Goal: Task Accomplishment & Management: Complete application form

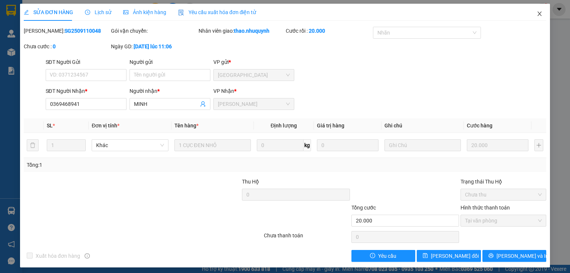
click at [537, 13] on icon "close" at bounding box center [540, 14] width 6 height 6
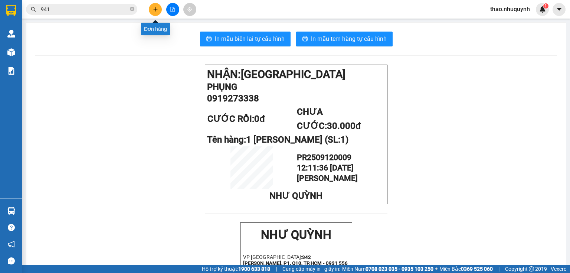
click at [152, 12] on button at bounding box center [155, 9] width 13 height 13
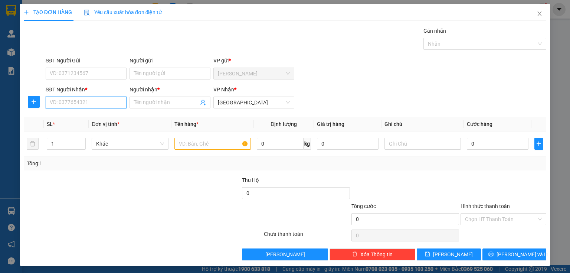
click at [83, 97] on input "SĐT Người Nhận *" at bounding box center [86, 103] width 81 height 12
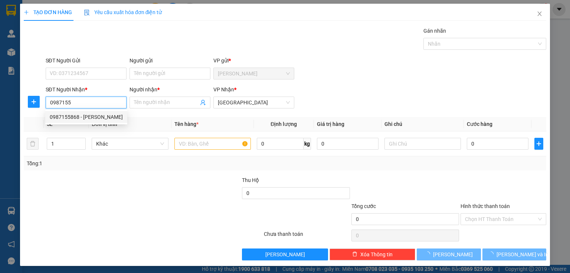
click at [75, 115] on div "0987155868 - [PERSON_NAME]" at bounding box center [86, 117] width 73 height 8
type input "0987155868"
type input "[PERSON_NAME]"
type input "20.000"
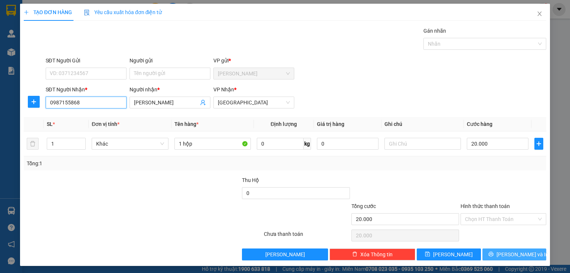
type input "0987155868"
click at [487, 252] on button "[PERSON_NAME] và In" at bounding box center [515, 254] width 64 height 12
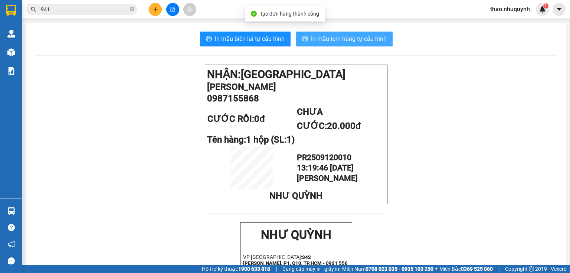
click at [345, 33] on button "In mẫu tem hàng tự cấu hình" at bounding box center [344, 39] width 97 height 15
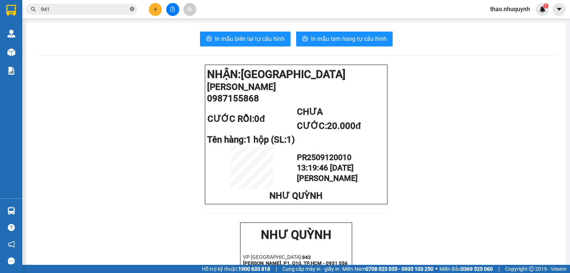
click at [133, 9] on icon "close-circle" at bounding box center [132, 9] width 4 height 4
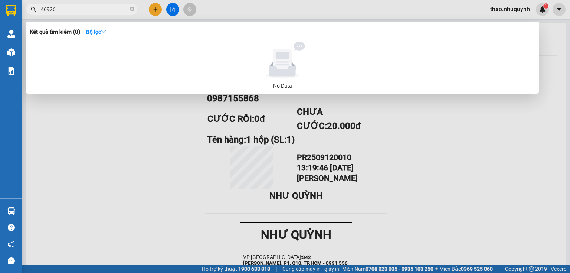
click at [85, 9] on input "46926" at bounding box center [85, 9] width 88 height 8
type input "626"
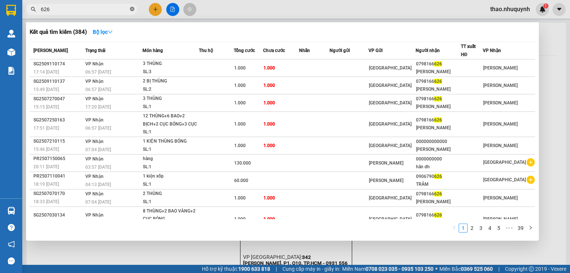
click at [134, 8] on icon "close-circle" at bounding box center [132, 9] width 4 height 4
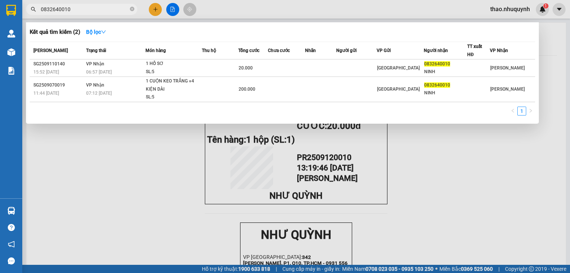
type input "0832640010"
click at [131, 7] on icon "close-circle" at bounding box center [132, 9] width 4 height 4
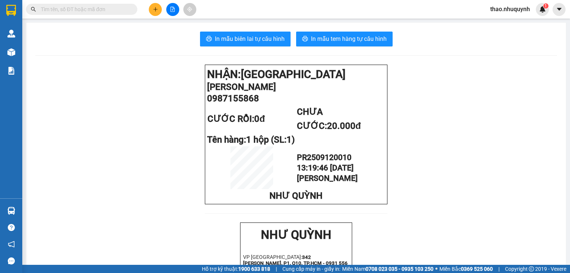
click at [83, 9] on input "text" at bounding box center [85, 9] width 88 height 8
type input "vy"
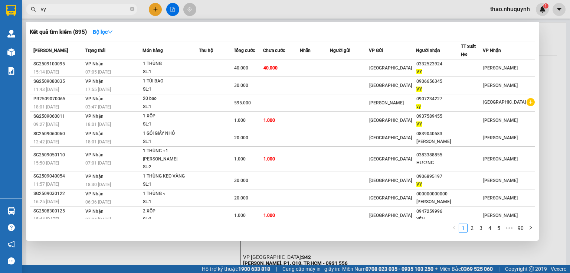
drag, startPoint x: 132, startPoint y: 10, endPoint x: 128, endPoint y: 9, distance: 4.5
click at [129, 10] on span "vy" at bounding box center [81, 9] width 111 height 11
click at [131, 8] on icon "close-circle" at bounding box center [132, 9] width 4 height 4
type input "896"
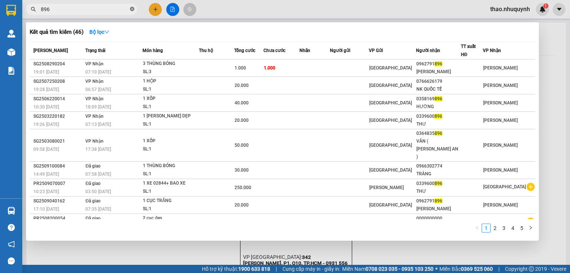
click at [131, 9] on icon "close-circle" at bounding box center [132, 9] width 4 height 4
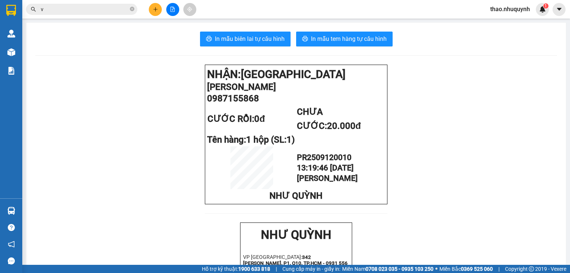
type input "vy"
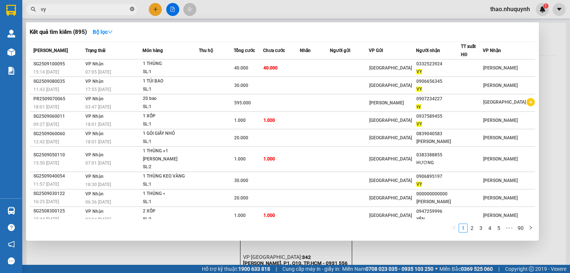
click at [132, 8] on icon "close-circle" at bounding box center [132, 9] width 4 height 4
type input "3378"
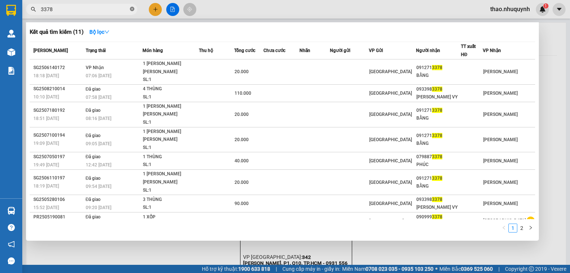
click at [131, 9] on icon "close-circle" at bounding box center [132, 9] width 4 height 4
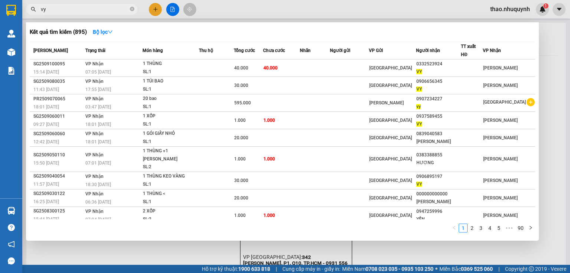
type input "vy"
click at [151, 10] on div at bounding box center [285, 136] width 570 height 273
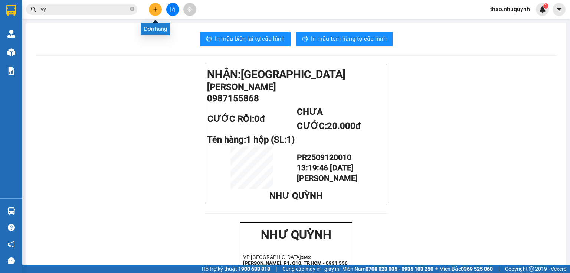
click at [153, 8] on icon "plus" at bounding box center [155, 9] width 5 height 5
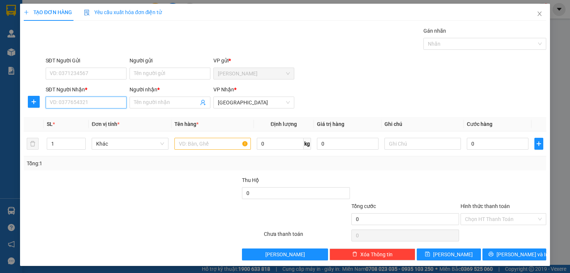
click at [92, 105] on input "SĐT Người Nhận *" at bounding box center [86, 103] width 81 height 12
type input "0000000932"
click at [63, 116] on div "0000000932 - ko tên" at bounding box center [85, 117] width 71 height 8
type input "ko tên"
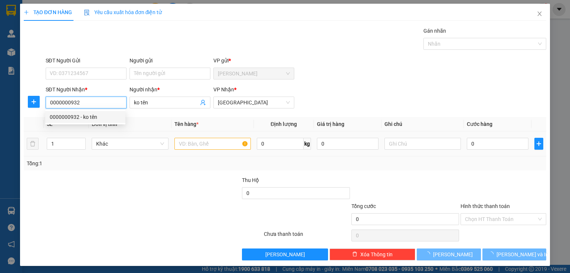
type input "100.000"
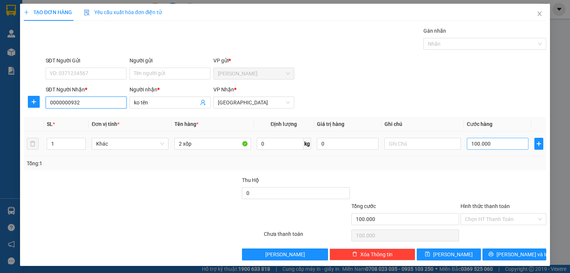
type input "0000000932"
click at [500, 145] on input "100.000" at bounding box center [498, 144] width 62 height 12
type input "1"
type input "11"
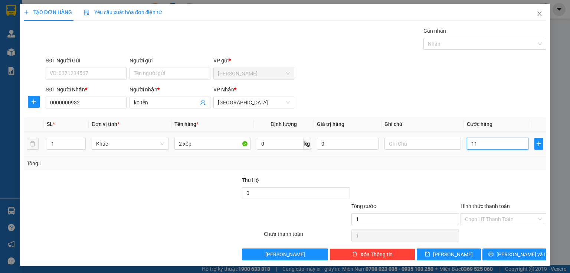
type input "11"
type input "110"
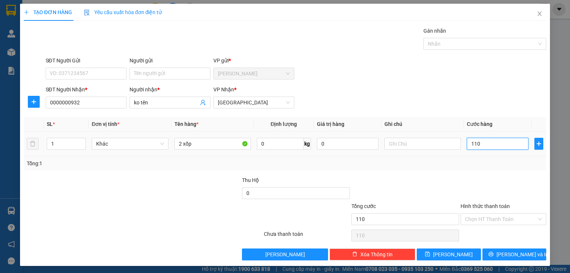
type input "1.100"
type input "11.000"
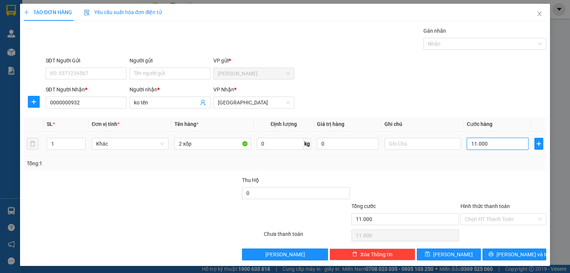
type input "110.000"
drag, startPoint x: 480, startPoint y: 218, endPoint x: 479, endPoint y: 225, distance: 7.1
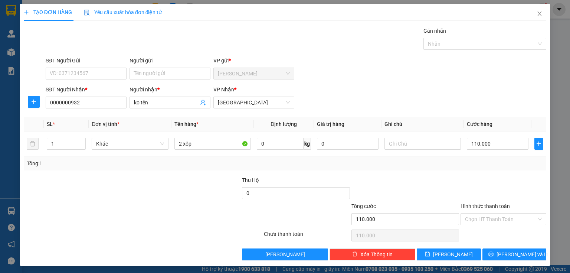
click at [480, 218] on input "Hình thức thanh toán" at bounding box center [501, 219] width 72 height 11
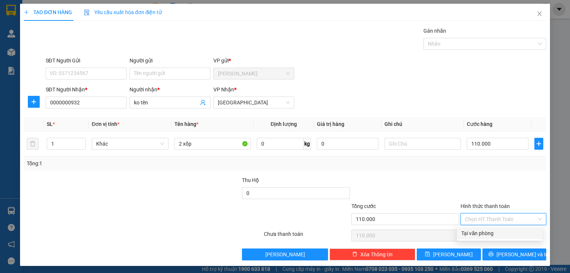
drag, startPoint x: 477, startPoint y: 231, endPoint x: 480, endPoint y: 248, distance: 17.4
click at [477, 232] on div "Tại văn phòng" at bounding box center [500, 233] width 76 height 8
type input "0"
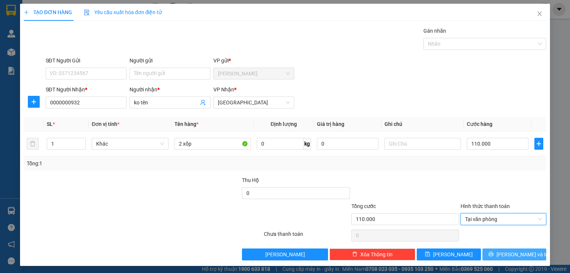
click at [486, 254] on button "[PERSON_NAME] và In" at bounding box center [515, 254] width 64 height 12
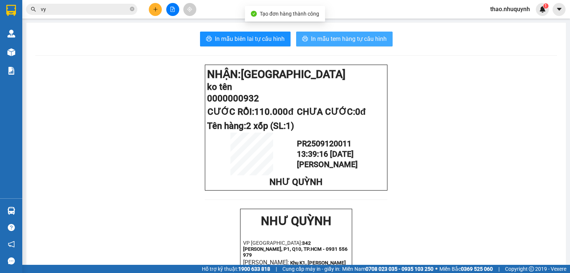
click at [332, 36] on span "In mẫu tem hàng tự cấu hình" at bounding box center [349, 38] width 76 height 9
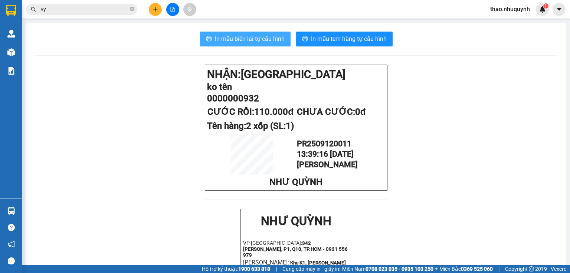
click at [252, 42] on span "In mẫu biên lai tự cấu hình" at bounding box center [250, 38] width 70 height 9
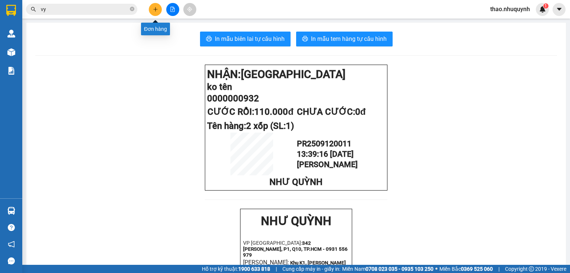
click at [150, 12] on button at bounding box center [155, 9] width 13 height 13
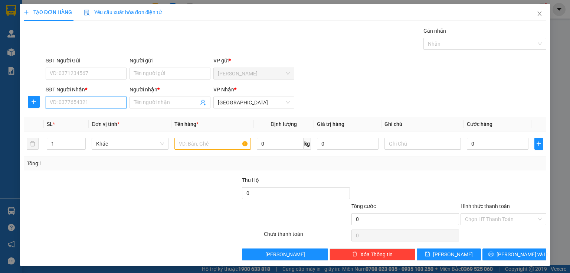
click at [73, 102] on input "SĐT Người Nhận *" at bounding box center [86, 103] width 81 height 12
click at [73, 101] on input "0000000665" at bounding box center [86, 103] width 81 height 12
click at [69, 101] on input "0000000665" at bounding box center [86, 103] width 81 height 12
drag, startPoint x: 78, startPoint y: 102, endPoint x: 71, endPoint y: 102, distance: 6.4
click at [70, 102] on input "0000000665" at bounding box center [86, 103] width 81 height 12
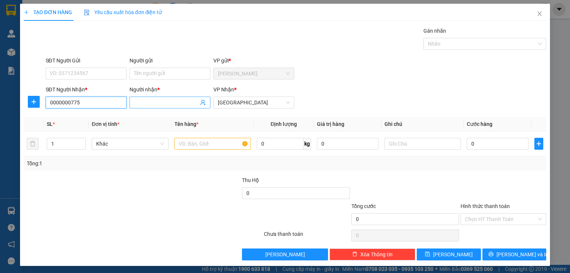
type input "0000000775"
click at [146, 103] on input "Người nhận *" at bounding box center [166, 102] width 65 height 8
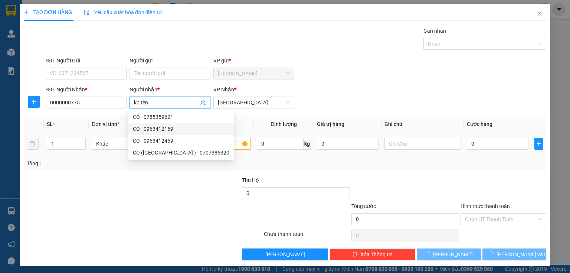
type input "ko tên"
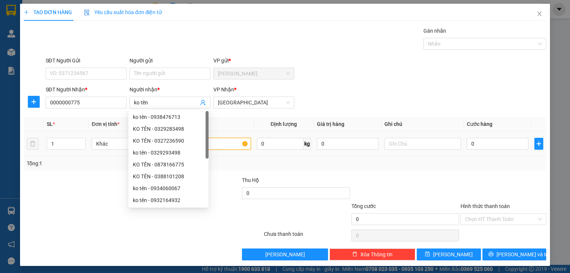
click at [227, 146] on input "text" at bounding box center [213, 144] width 76 height 12
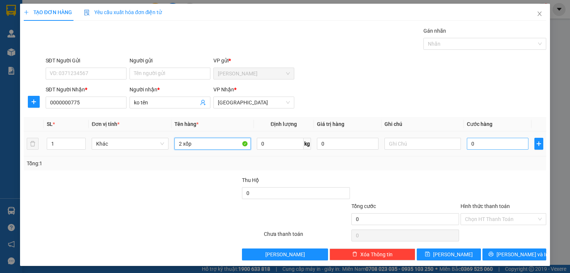
type input "2 xốp"
click at [480, 143] on input "0" at bounding box center [498, 144] width 62 height 12
type input "1"
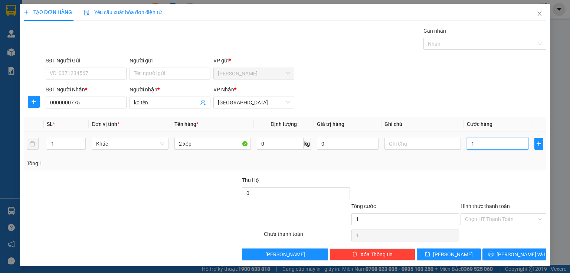
type input "10"
type input "100"
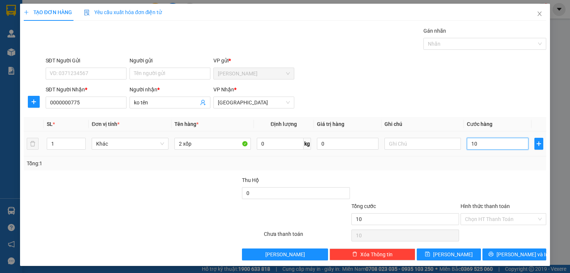
type input "100"
type input "1.000"
type input "10.000"
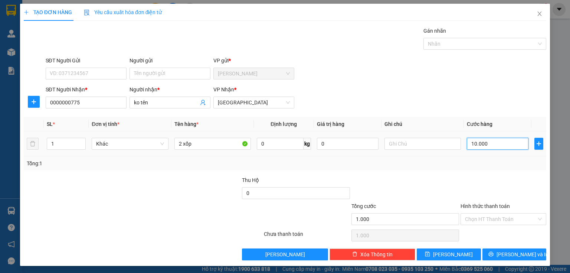
type input "10.000"
type input "100.000"
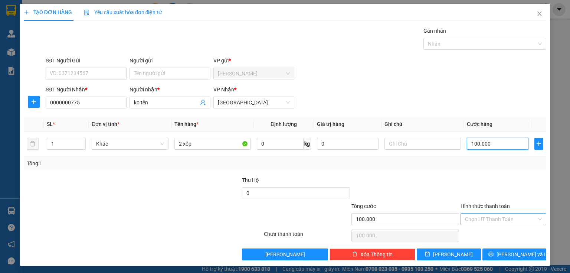
type input "100.000"
click at [480, 218] on input "Hình thức thanh toán" at bounding box center [501, 219] width 72 height 11
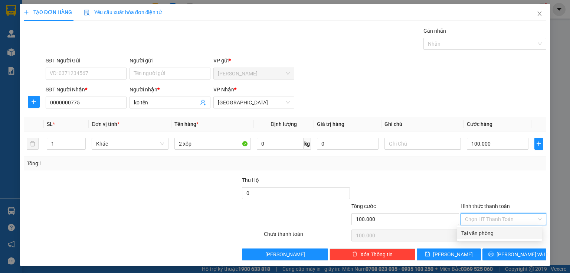
click at [474, 236] on div "Tại văn phòng" at bounding box center [500, 233] width 76 height 8
type input "0"
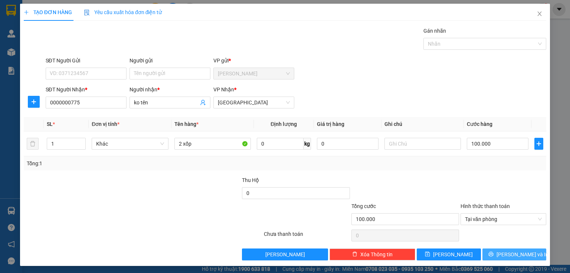
click at [489, 251] on button "[PERSON_NAME] và In" at bounding box center [515, 254] width 64 height 12
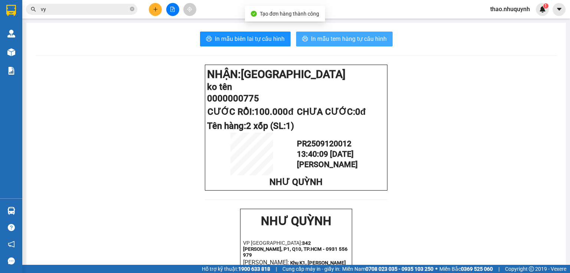
click at [334, 34] on button "In mẫu tem hàng tự cấu hình" at bounding box center [344, 39] width 97 height 15
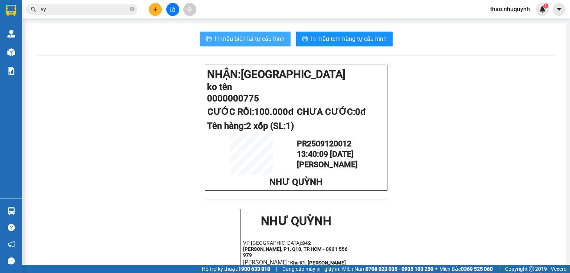
click at [250, 39] on span "In mẫu biên lai tự cấu hình" at bounding box center [250, 38] width 70 height 9
click at [132, 9] on icon "close-circle" at bounding box center [132, 9] width 4 height 4
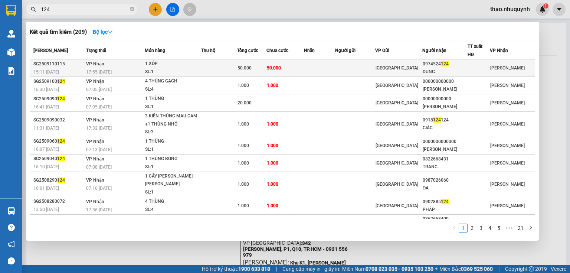
type input "124"
click at [172, 68] on div "SL: 1" at bounding box center [173, 72] width 56 height 8
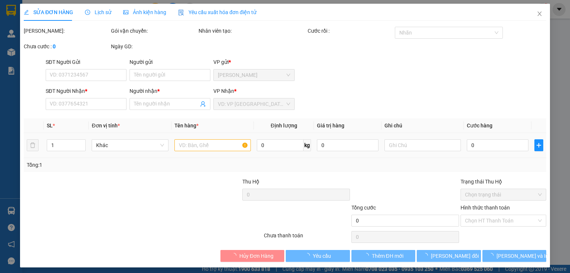
type input "0974524124"
type input "DUNG"
type input "50.000"
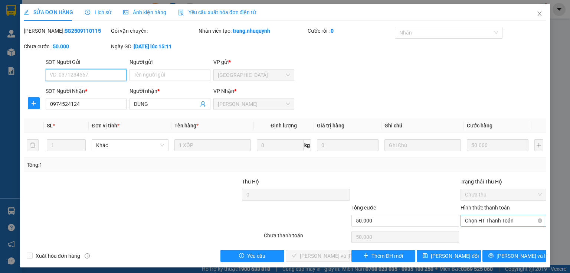
click at [482, 217] on span "Chọn HT Thanh Toán" at bounding box center [503, 220] width 77 height 11
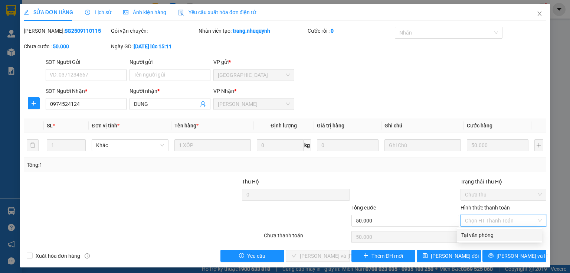
click at [477, 233] on div "Tại văn phòng" at bounding box center [500, 235] width 76 height 8
type input "0"
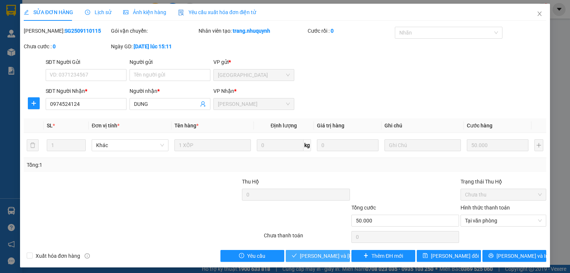
drag, startPoint x: 327, startPoint y: 252, endPoint x: 345, endPoint y: 111, distance: 142.2
click at [327, 251] on button "[PERSON_NAME] và [PERSON_NAME] hàng" at bounding box center [318, 256] width 64 height 12
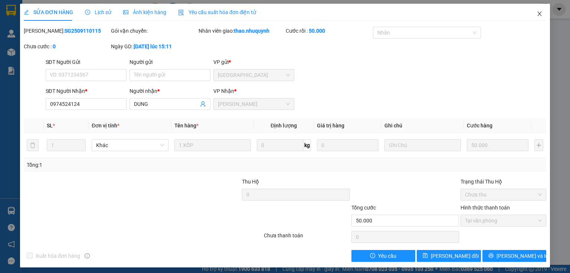
click at [537, 14] on icon "close" at bounding box center [540, 14] width 6 height 6
